Goal: Information Seeking & Learning: Check status

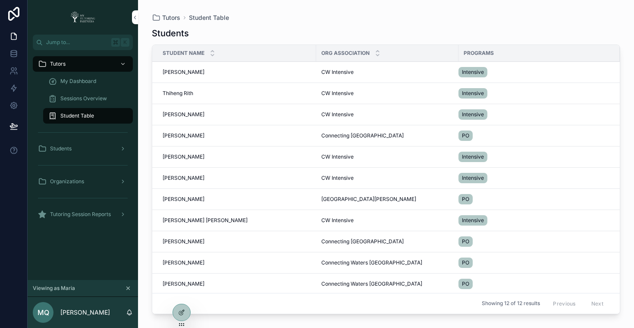
click at [182, 156] on span "Jaden Salazar" at bounding box center [184, 156] width 42 height 7
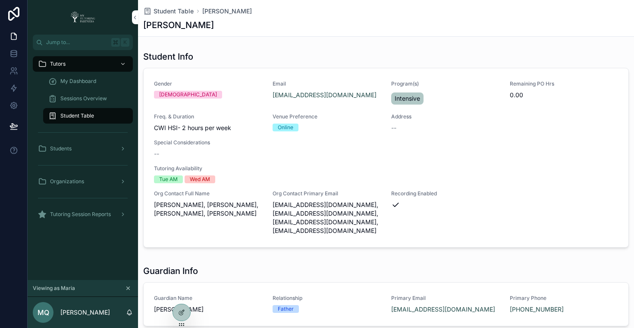
click at [81, 81] on span "My Dashboard" at bounding box center [78, 81] width 36 height 7
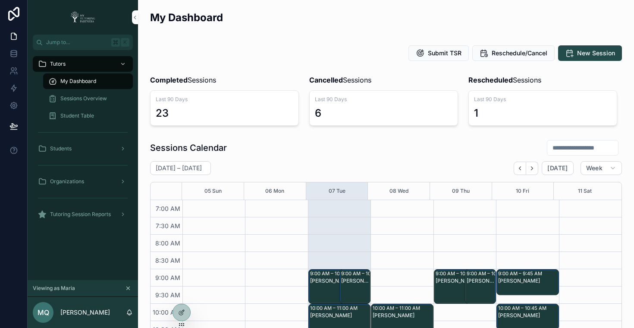
scroll to position [242, 0]
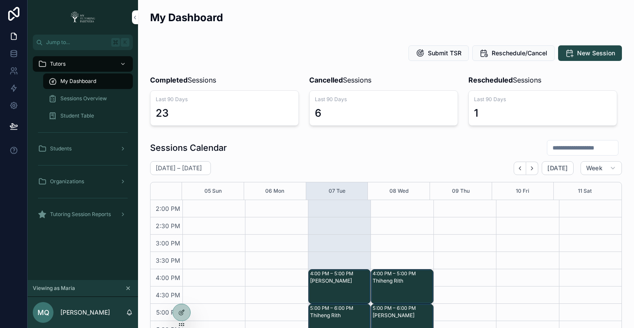
click at [81, 98] on span "Sessions Overview" at bounding box center [83, 98] width 47 height 7
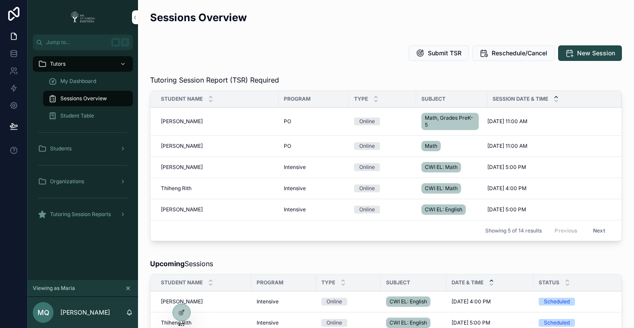
click at [598, 232] on button "Next" at bounding box center [599, 230] width 24 height 13
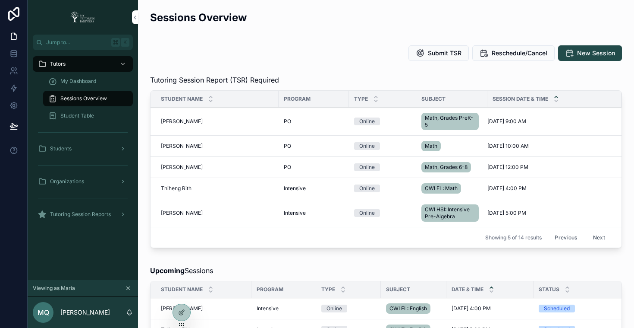
click at [596, 239] on button "Next" at bounding box center [599, 236] width 24 height 13
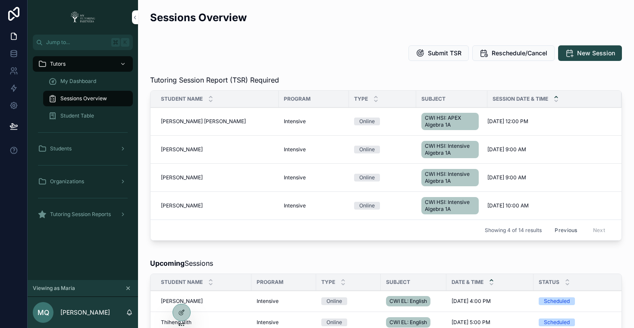
click at [555, 230] on button "Previous" at bounding box center [566, 229] width 35 height 13
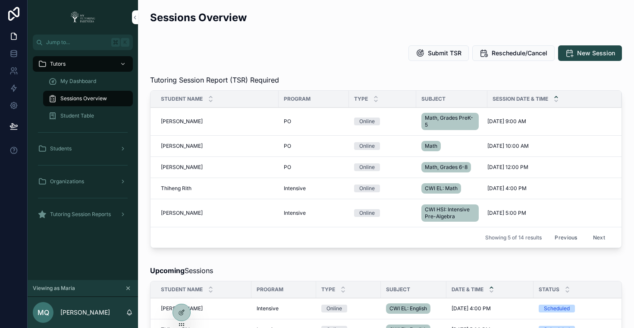
click at [552, 237] on button "Previous" at bounding box center [566, 236] width 35 height 13
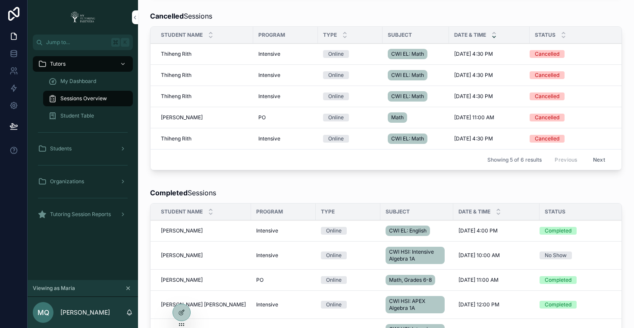
scroll to position [578, 0]
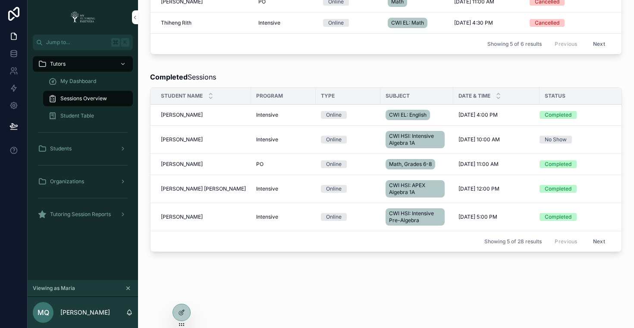
click at [546, 136] on div "No Show" at bounding box center [556, 140] width 22 height 8
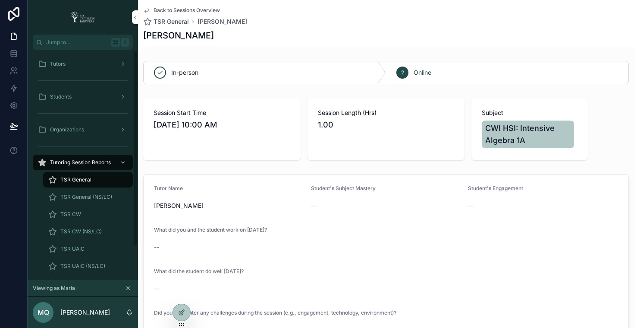
scroll to position [161, 0]
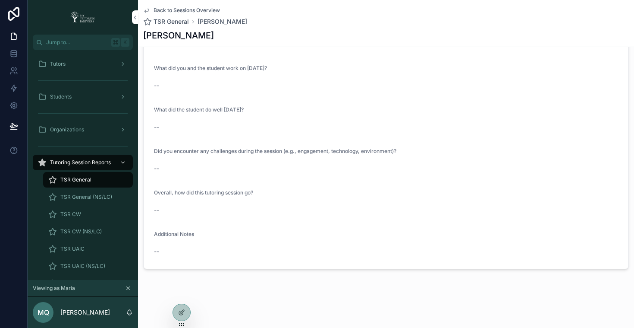
click at [148, 12] on icon "scrollable content" at bounding box center [146, 10] width 7 height 7
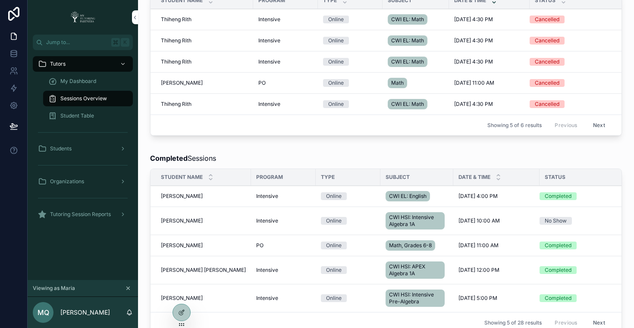
scroll to position [450, 0]
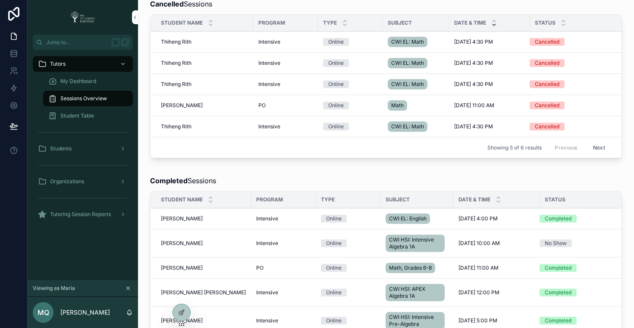
click at [0, 0] on icon at bounding box center [0, 0] width 0 height 0
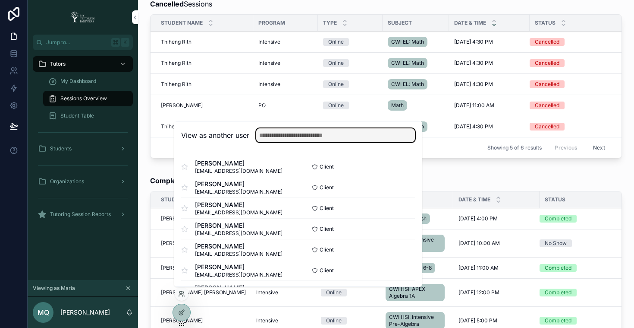
click at [334, 138] on input "text" at bounding box center [335, 135] width 159 height 14
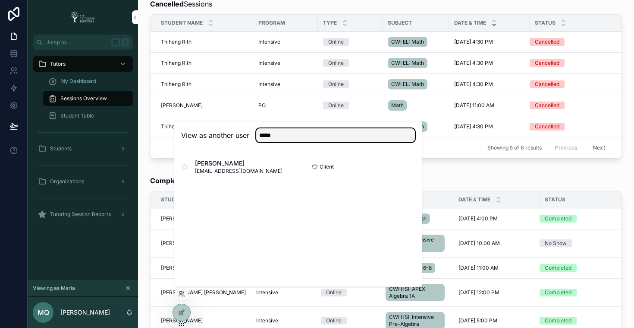
type input "*****"
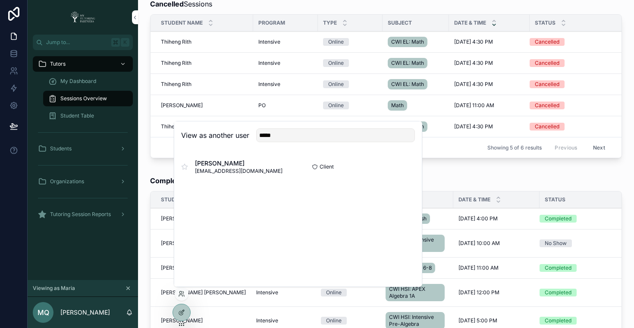
click at [0, 0] on button "Select" at bounding box center [0, 0] width 0 height 0
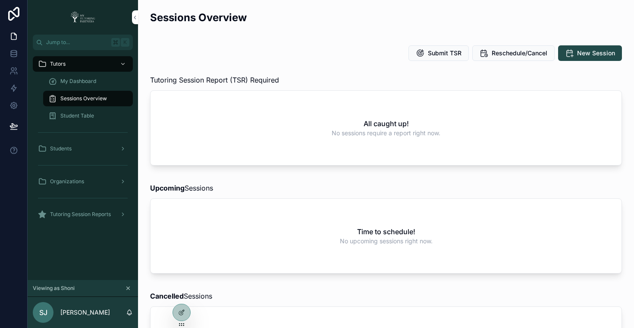
click at [91, 180] on div "Organizations" at bounding box center [83, 181] width 90 height 14
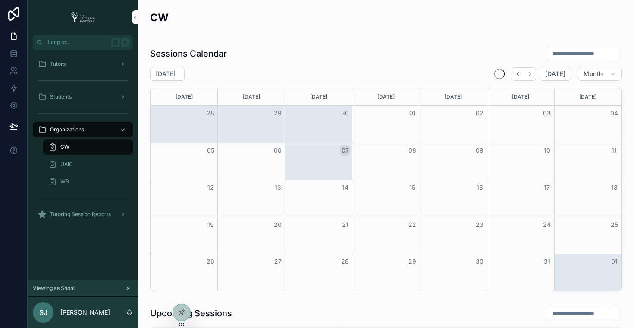
click at [105, 147] on div "CW" at bounding box center [87, 147] width 79 height 14
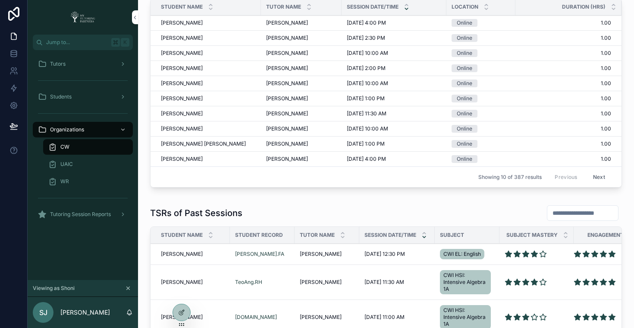
scroll to position [329, 0]
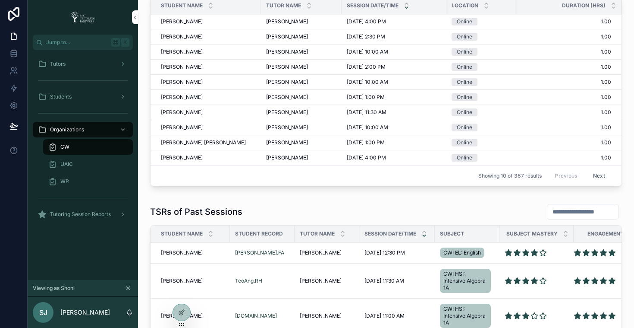
click at [552, 208] on input "scrollable content" at bounding box center [583, 211] width 71 height 12
paste input "**********"
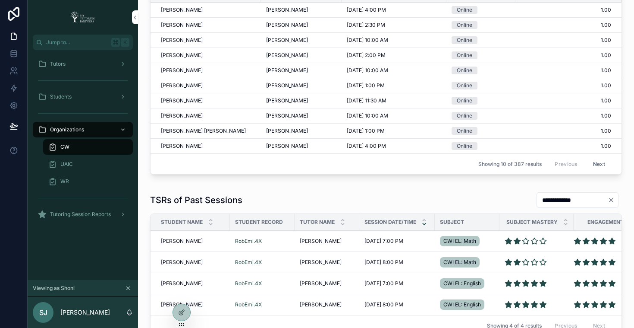
scroll to position [437, 0]
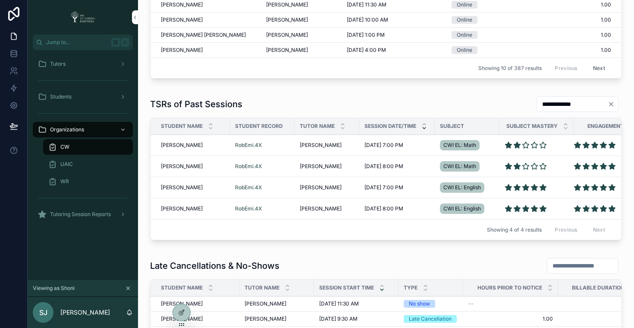
type input "**********"
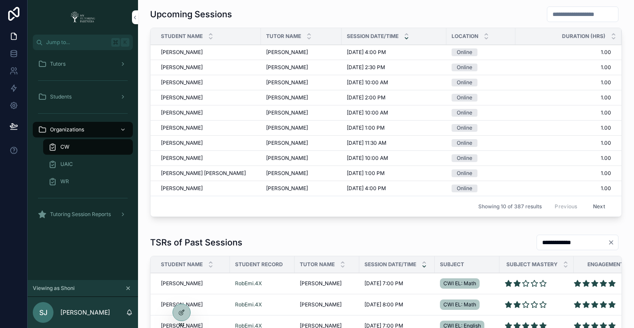
scroll to position [267, 0]
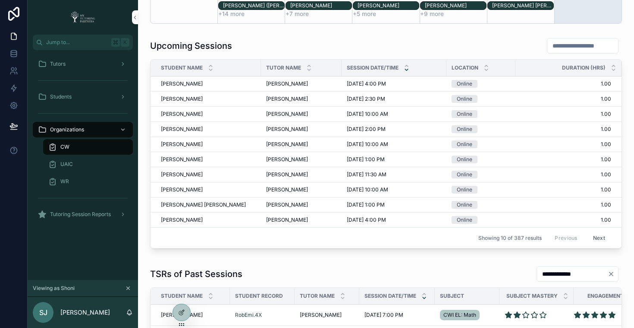
click at [569, 42] on input "scrollable content" at bounding box center [583, 46] width 71 height 12
paste input "**********"
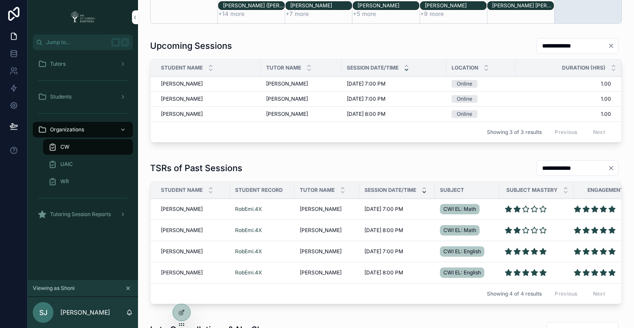
type input "**********"
click at [0, 0] on icon at bounding box center [0, 0] width 0 height 0
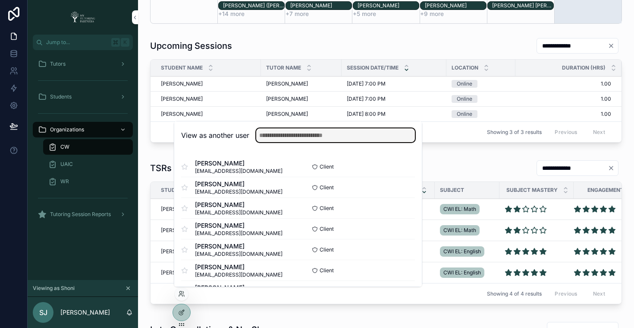
click at [346, 136] on input "text" at bounding box center [335, 135] width 159 height 14
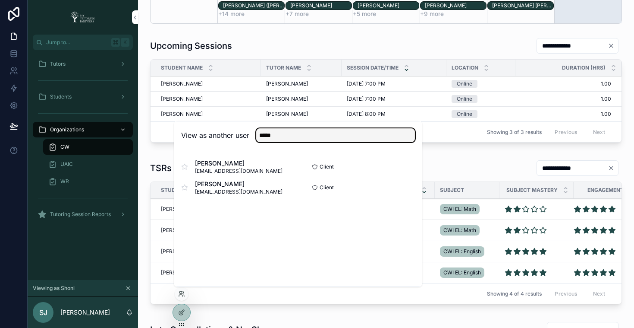
type input "*****"
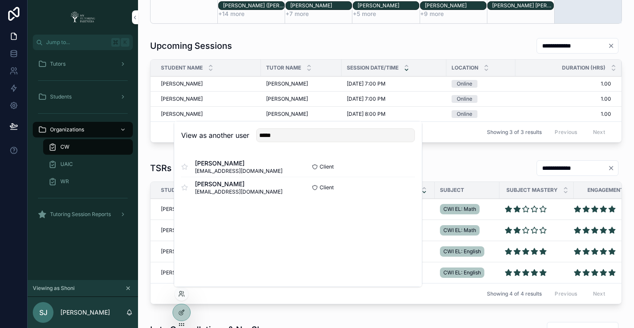
click at [0, 0] on button "Select" at bounding box center [0, 0] width 0 height 0
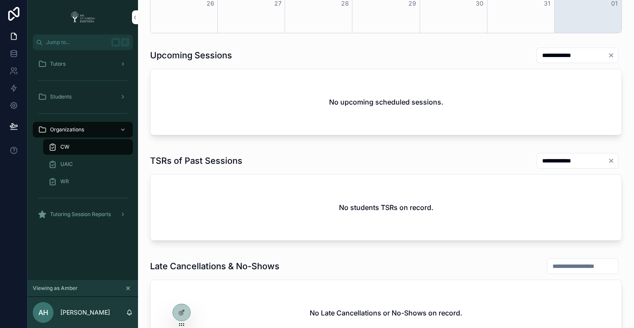
scroll to position [315, 0]
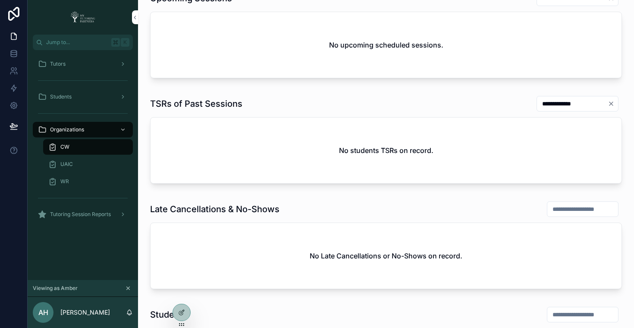
click at [68, 59] on div "Tutors" at bounding box center [83, 64] width 90 height 14
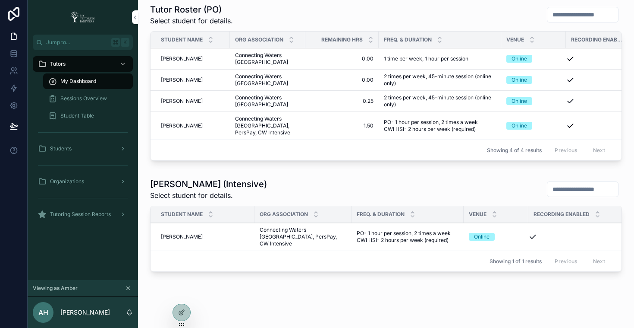
scroll to position [421, 0]
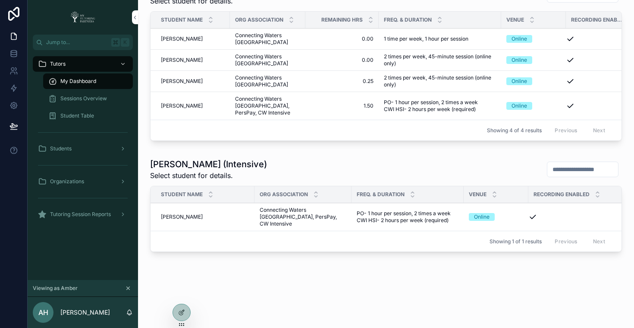
click at [181, 213] on span "[PERSON_NAME]" at bounding box center [182, 216] width 42 height 7
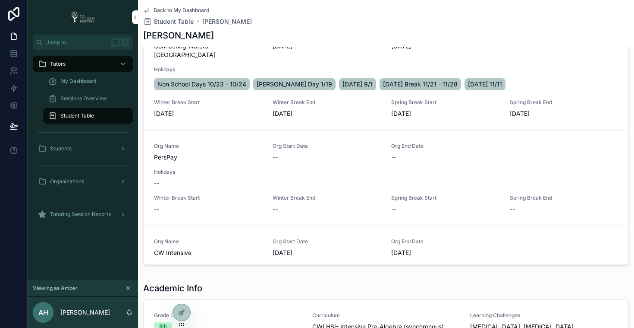
scroll to position [583, 0]
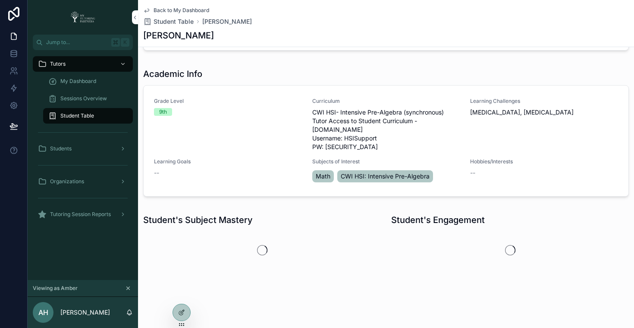
click at [82, 98] on span "Sessions Overview" at bounding box center [83, 98] width 47 height 7
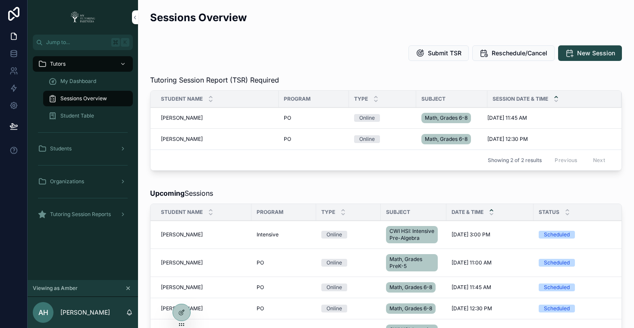
click at [77, 80] on span "My Dashboard" at bounding box center [78, 81] width 36 height 7
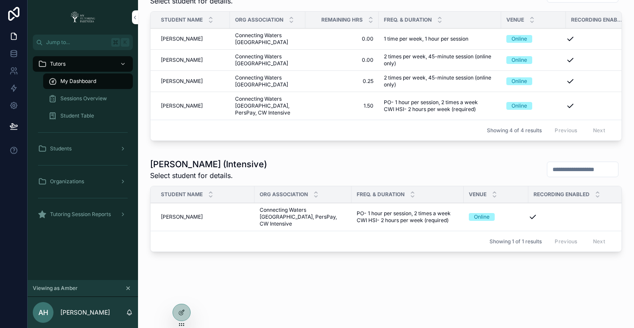
scroll to position [418, 0]
click at [306, 101] on td "1.50 1.50" at bounding box center [342, 106] width 73 height 28
click at [181, 102] on span "[PERSON_NAME]" at bounding box center [182, 105] width 42 height 7
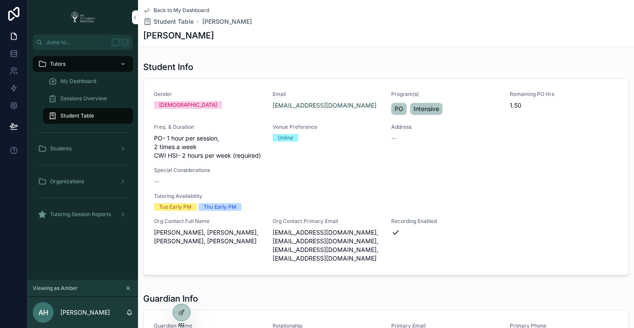
click at [85, 97] on span "Sessions Overview" at bounding box center [83, 98] width 47 height 7
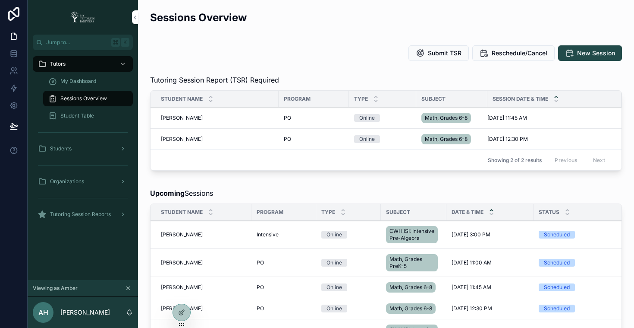
click at [0, 0] on icon at bounding box center [0, 0] width 0 height 0
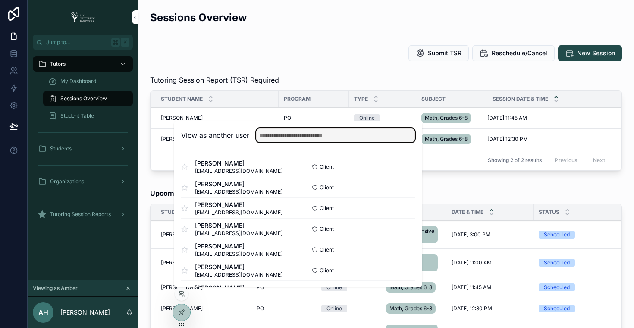
click at [324, 134] on input "text" at bounding box center [335, 135] width 159 height 14
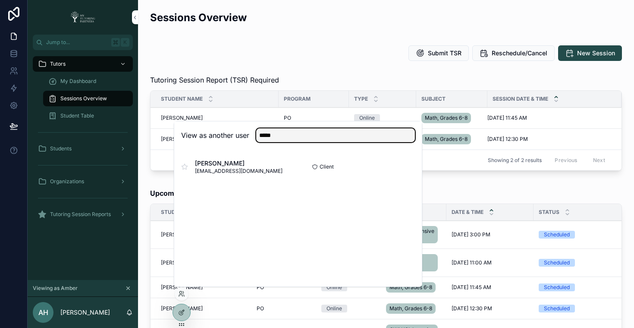
type input "*****"
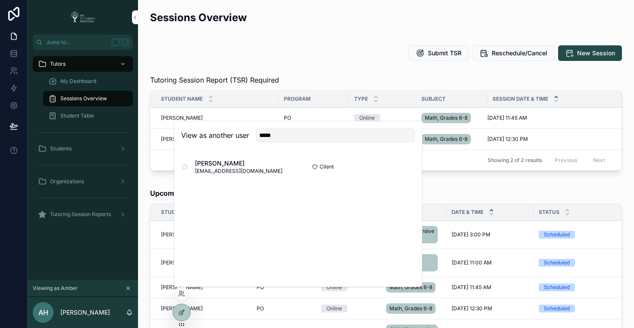
click at [0, 0] on button "Select" at bounding box center [0, 0] width 0 height 0
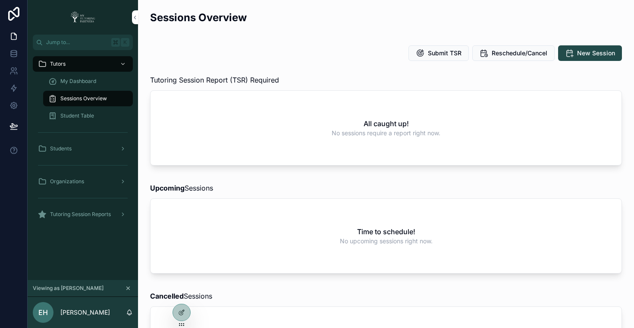
click at [104, 184] on div "Organizations" at bounding box center [83, 181] width 90 height 14
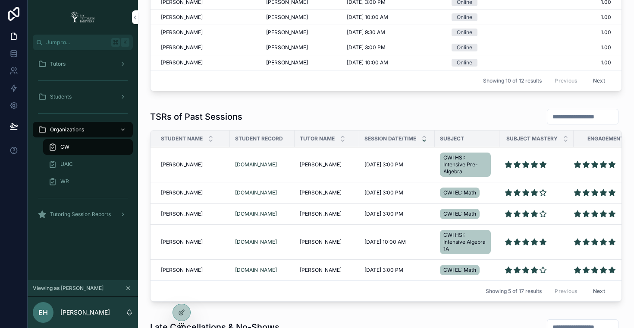
scroll to position [495, 0]
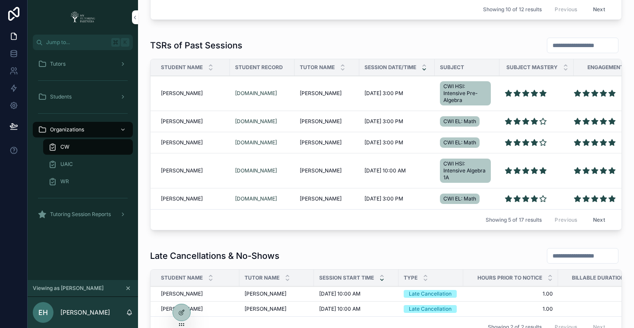
click at [550, 42] on input "scrollable content" at bounding box center [583, 45] width 71 height 12
paste input "**********"
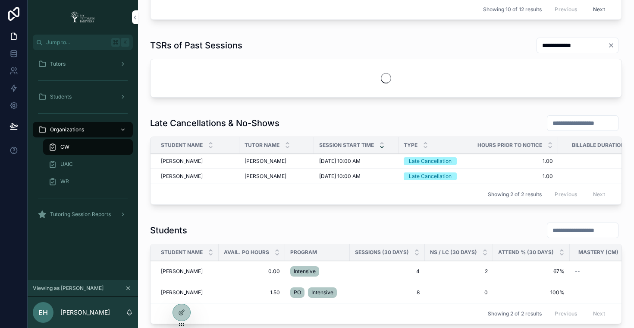
click at [545, 47] on input "**********" at bounding box center [572, 45] width 71 height 12
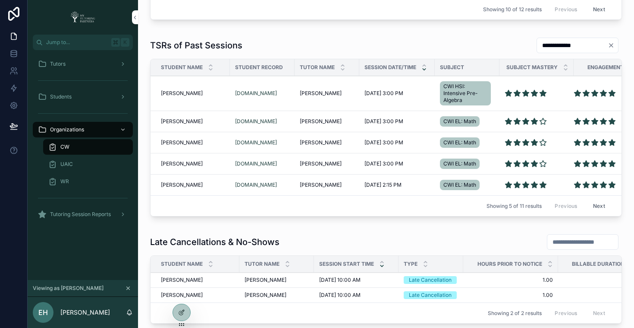
type input "**********"
click at [596, 205] on button "Next" at bounding box center [599, 205] width 24 height 13
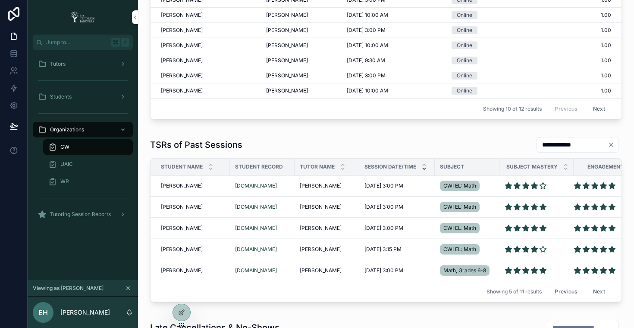
scroll to position [538, 0]
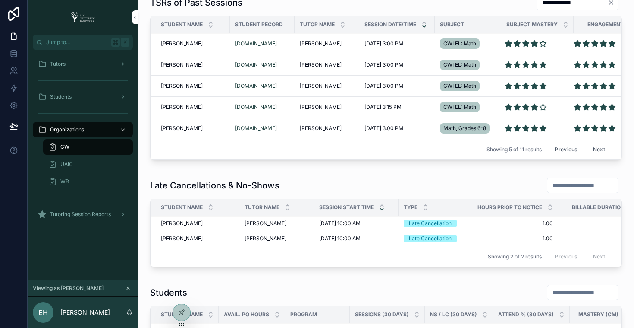
click at [553, 148] on button "Previous" at bounding box center [566, 148] width 35 height 13
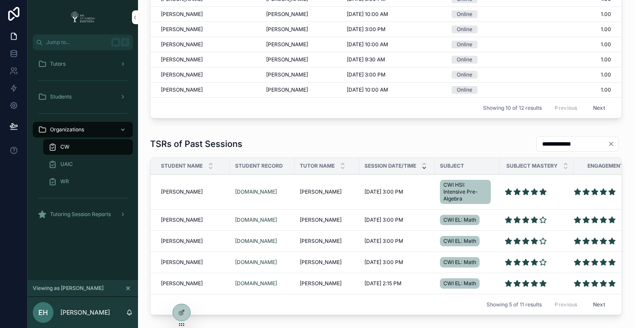
scroll to position [419, 0]
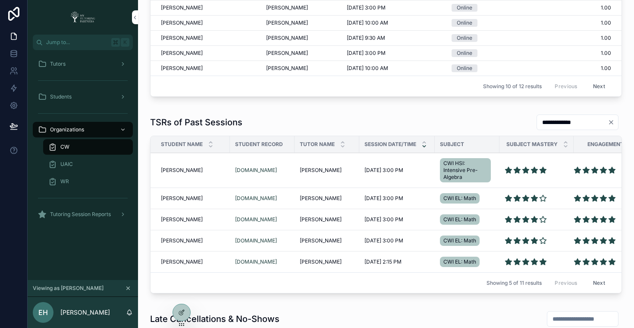
click at [590, 284] on button "Next" at bounding box center [599, 282] width 24 height 13
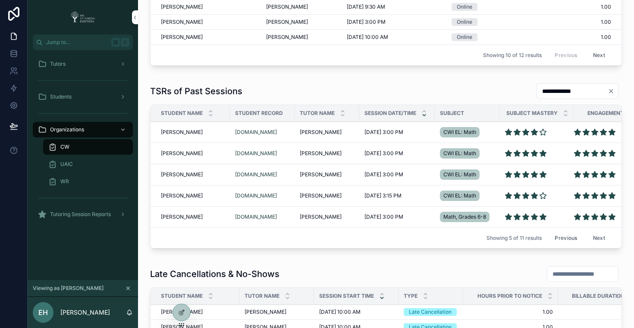
scroll to position [0, 25]
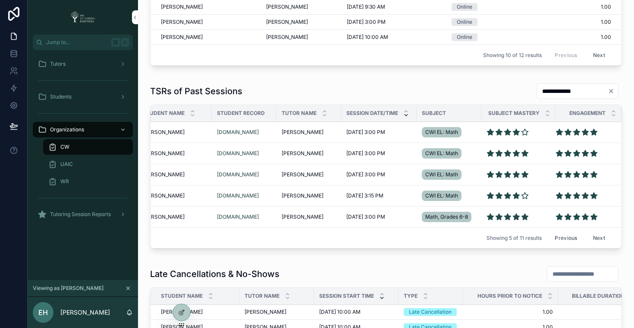
click at [593, 236] on button "Next" at bounding box center [599, 237] width 24 height 13
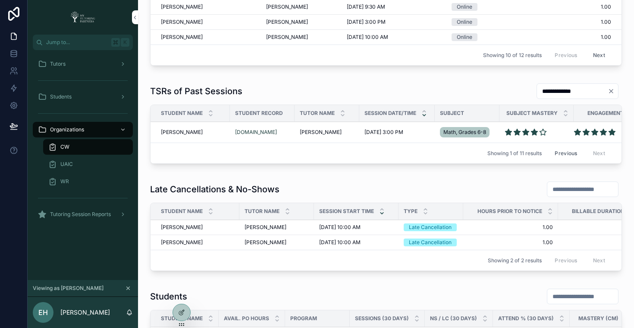
click at [566, 155] on button "Previous" at bounding box center [566, 152] width 35 height 13
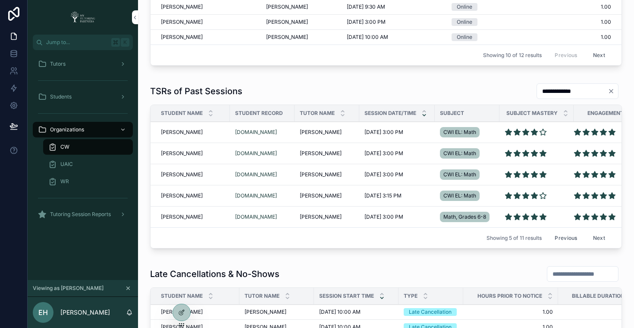
click at [559, 237] on button "Previous" at bounding box center [566, 237] width 35 height 13
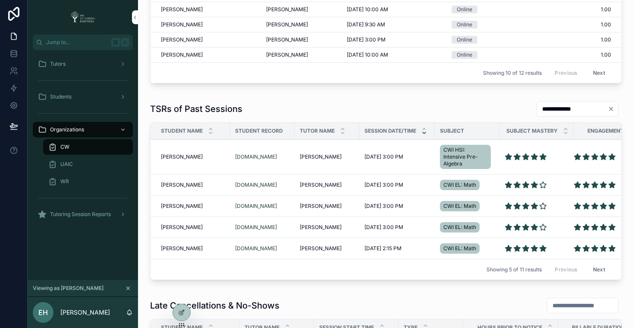
scroll to position [430, 0]
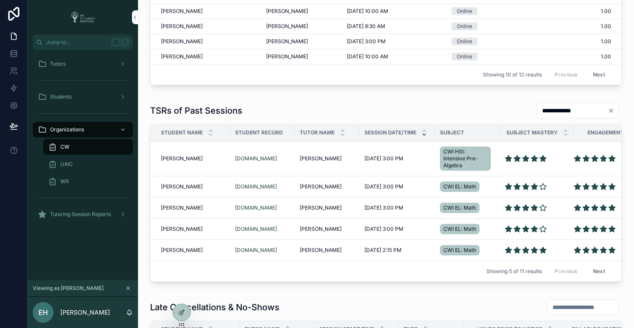
drag, startPoint x: 161, startPoint y: 158, endPoint x: 196, endPoint y: 160, distance: 35.9
click at [196, 160] on div "Paige Peaslee Paige Peaslee" at bounding box center [193, 158] width 64 height 7
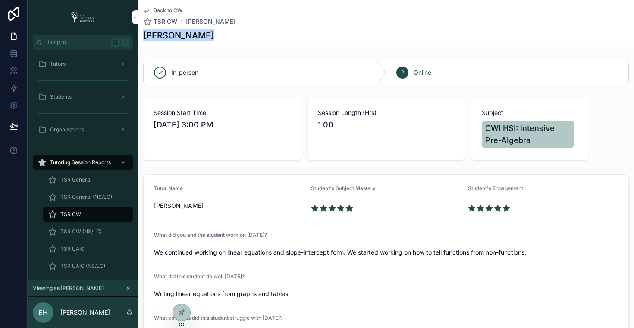
copy h1 "Paige Peaslee"
drag, startPoint x: 205, startPoint y: 35, endPoint x: 142, endPoint y: 39, distance: 62.7
click at [142, 39] on div "Back to CW TSR CW Paige Peaslee Paige Peaslee" at bounding box center [386, 23] width 496 height 47
click at [148, 10] on icon "scrollable content" at bounding box center [146, 10] width 7 height 7
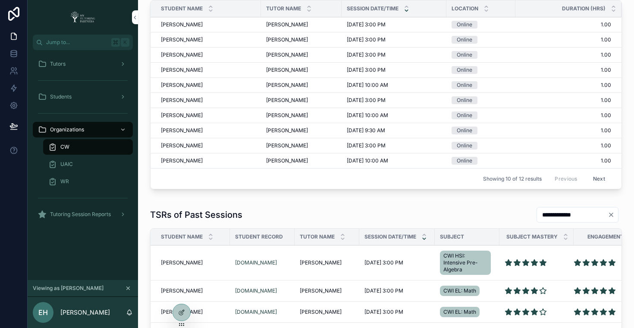
scroll to position [352, 0]
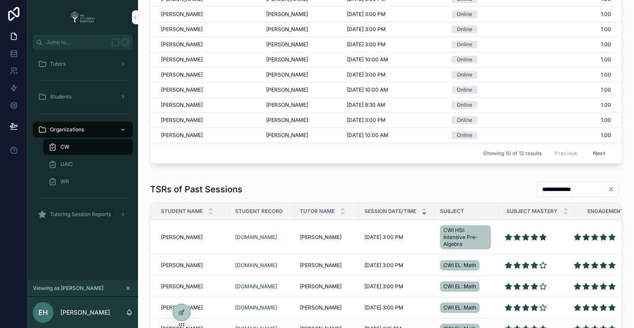
click at [187, 179] on div "**********" at bounding box center [386, 271] width 483 height 189
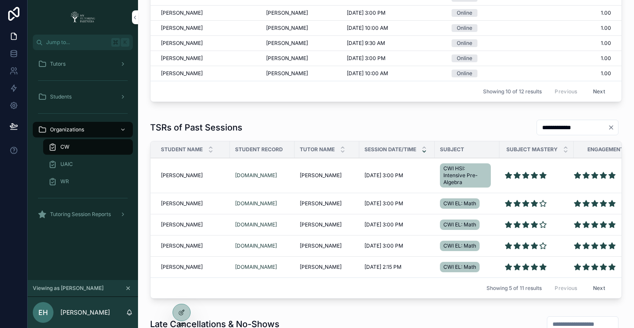
scroll to position [510, 0]
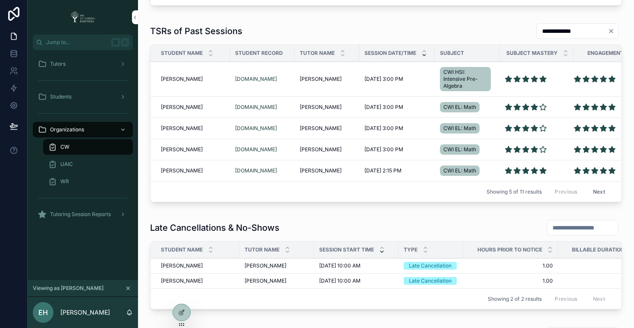
click at [129, 289] on icon "scrollable content" at bounding box center [128, 288] width 6 height 6
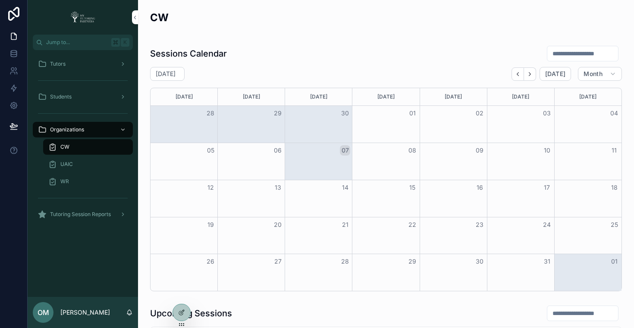
click at [0, 0] on icon at bounding box center [0, 0] width 0 height 0
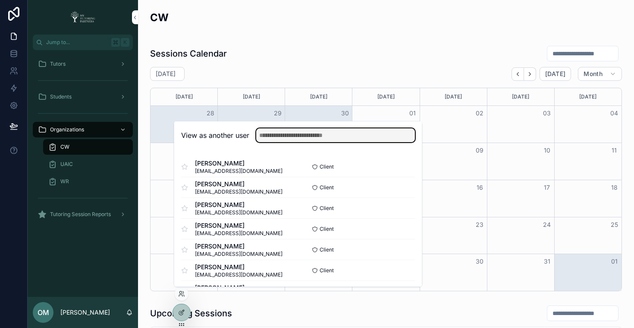
click at [322, 137] on input "text" at bounding box center [335, 135] width 159 height 14
click at [297, 137] on input "text" at bounding box center [335, 135] width 159 height 14
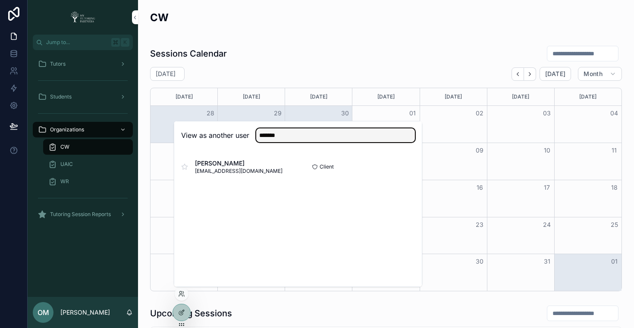
type input "*******"
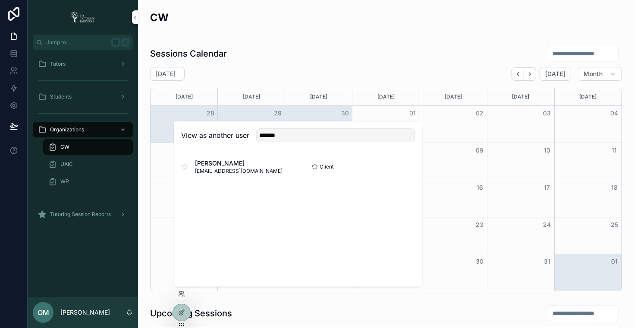
click at [0, 0] on button "Select" at bounding box center [0, 0] width 0 height 0
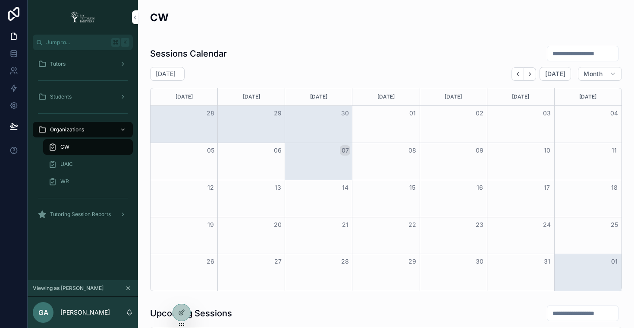
click at [80, 60] on div "Tutors" at bounding box center [83, 64] width 90 height 14
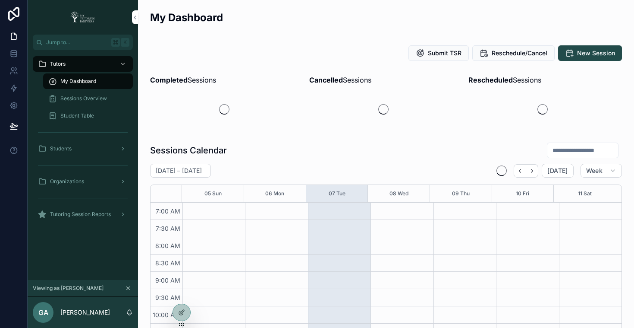
scroll to position [242, 0]
click at [73, 96] on span "Sessions Overview" at bounding box center [83, 98] width 47 height 7
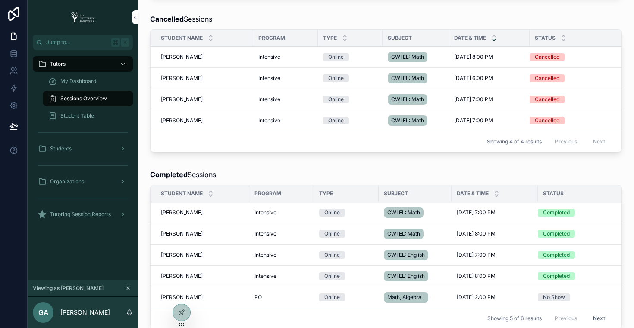
scroll to position [399, 0]
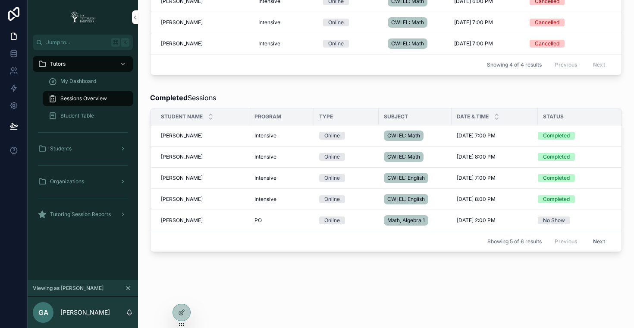
click at [0, 0] on icon at bounding box center [0, 0] width 0 height 0
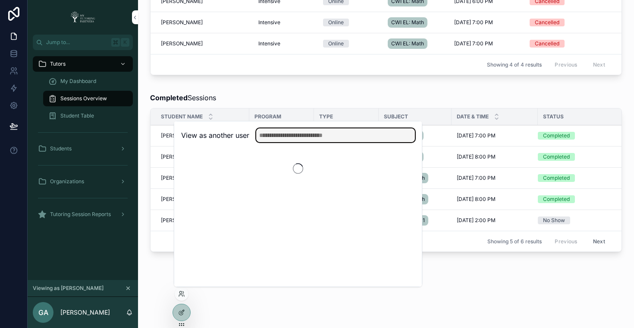
click at [327, 130] on input "text" at bounding box center [335, 135] width 159 height 14
type input "*****"
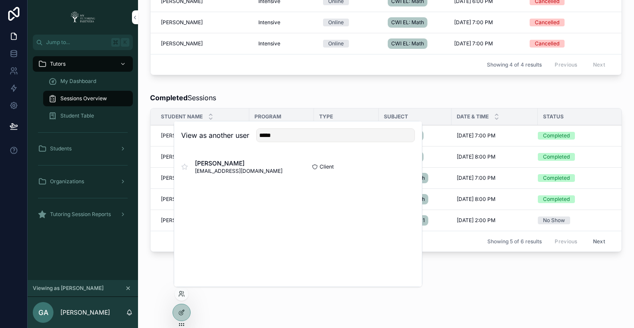
click at [0, 0] on button "Select" at bounding box center [0, 0] width 0 height 0
